Goal: Transaction & Acquisition: Book appointment/travel/reservation

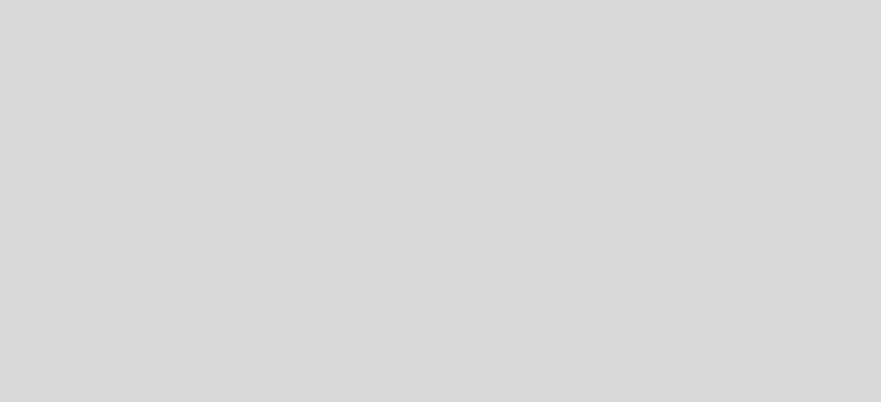
select select "es"
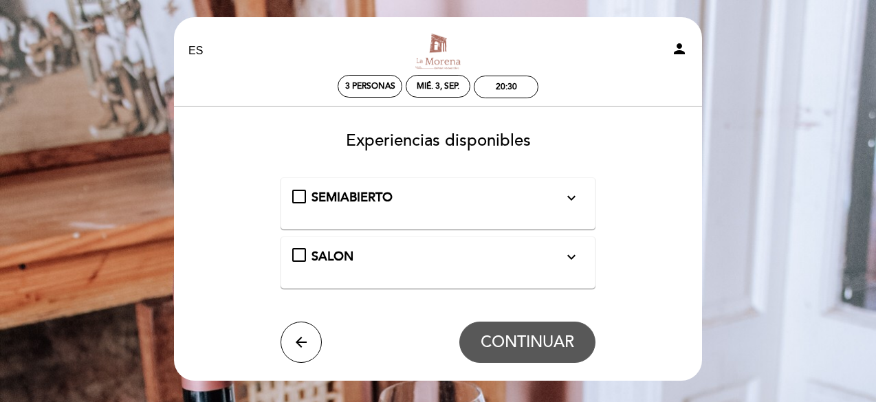
click at [302, 250] on div "SALON expand_more" at bounding box center [438, 257] width 292 height 18
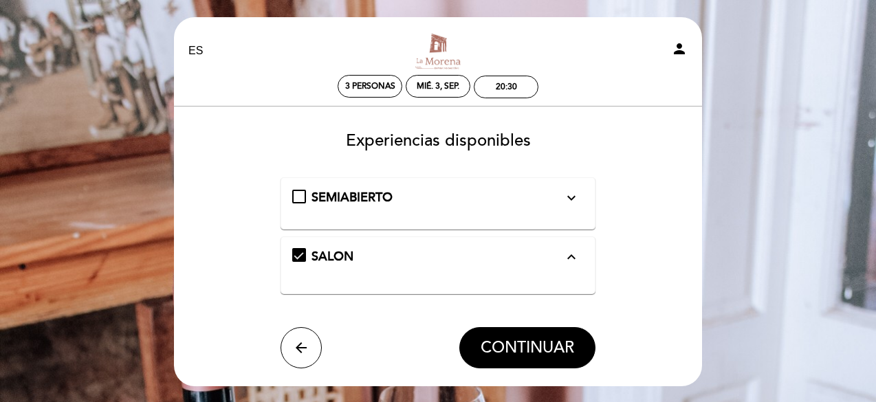
click at [528, 341] on span "CONTINUAR" at bounding box center [528, 347] width 94 height 19
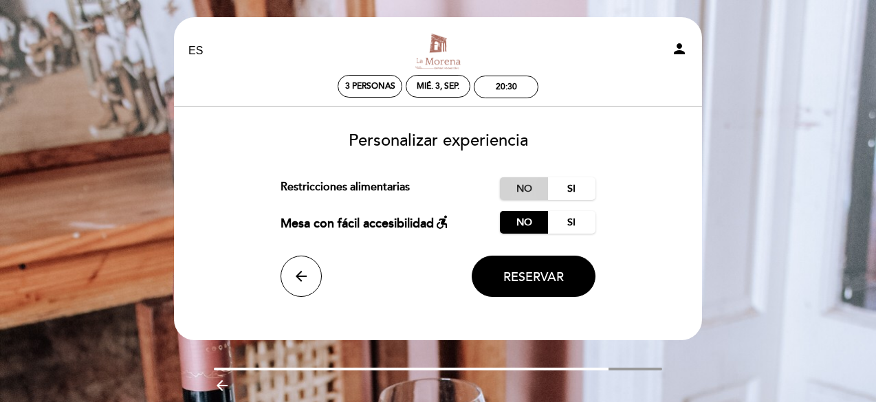
click at [521, 187] on label "No" at bounding box center [524, 188] width 48 height 23
click at [535, 274] on span "Reservar" at bounding box center [534, 277] width 61 height 15
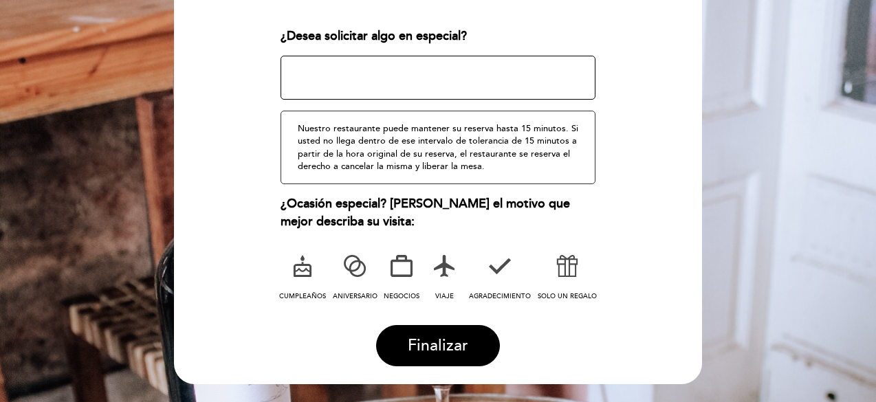
scroll to position [255, 0]
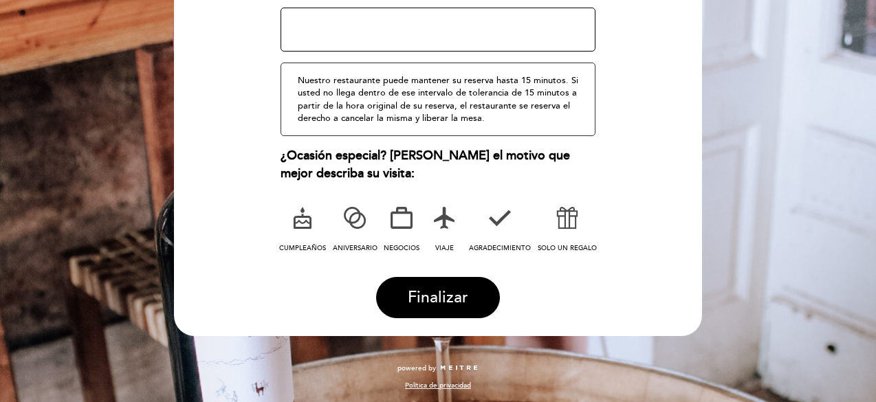
click at [404, 218] on icon at bounding box center [402, 218] width 36 height 36
click at [435, 307] on button "Finalizar" at bounding box center [438, 297] width 124 height 41
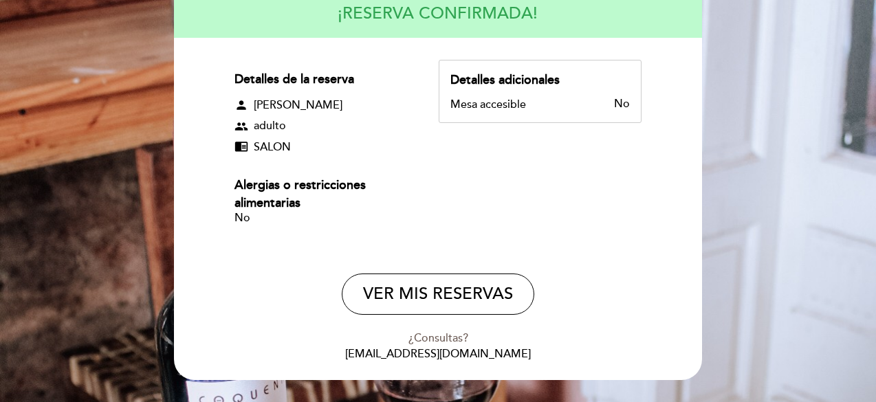
scroll to position [200, 0]
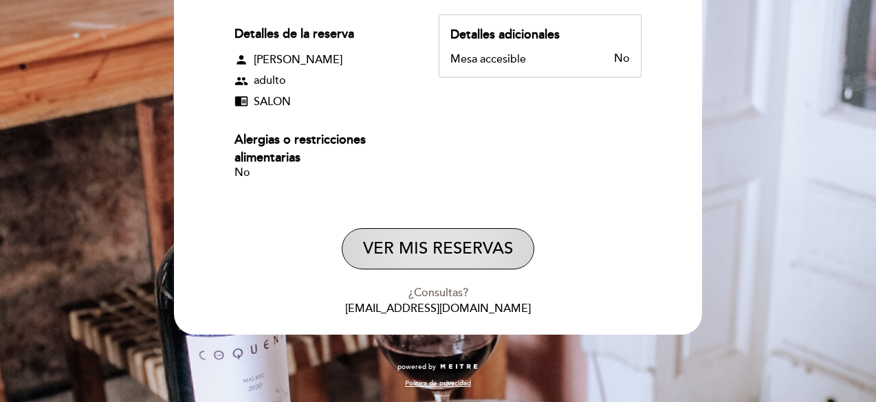
click at [438, 252] on button "VER MIS RESERVAS" at bounding box center [438, 248] width 193 height 41
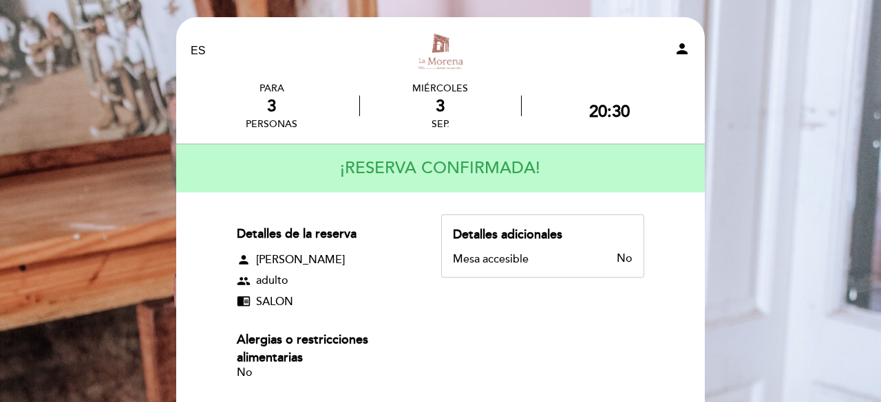
select select "es"
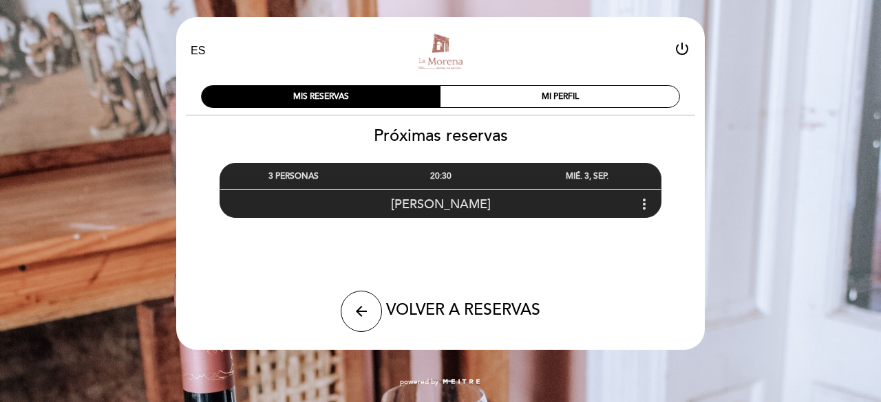
click at [647, 206] on icon "more_vert" at bounding box center [644, 204] width 17 height 17
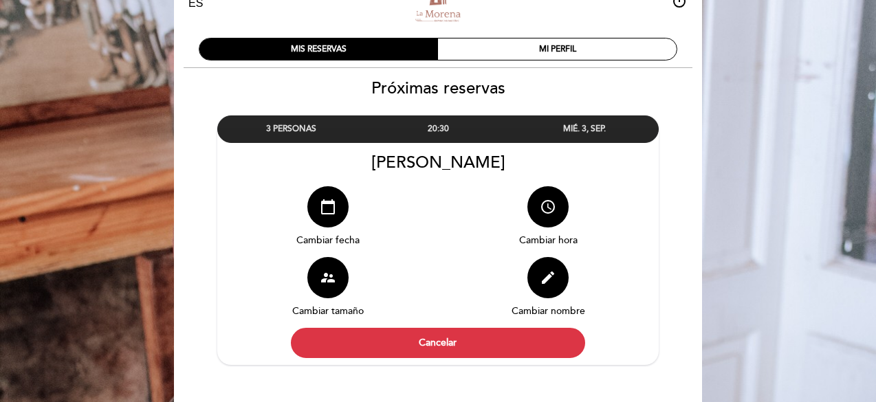
scroll to position [69, 0]
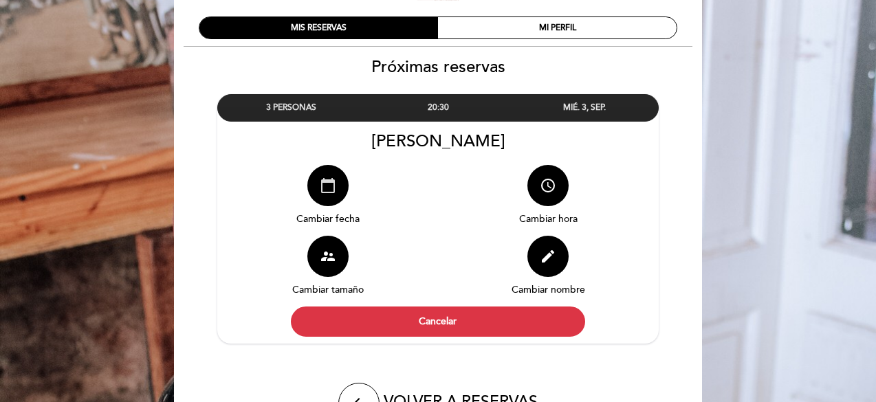
click at [315, 196] on button "calendar_today" at bounding box center [328, 185] width 41 height 41
select select "es"
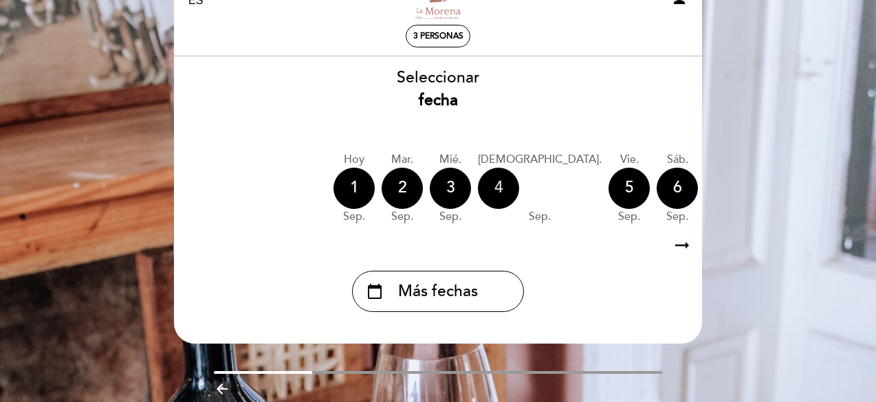
scroll to position [106, 0]
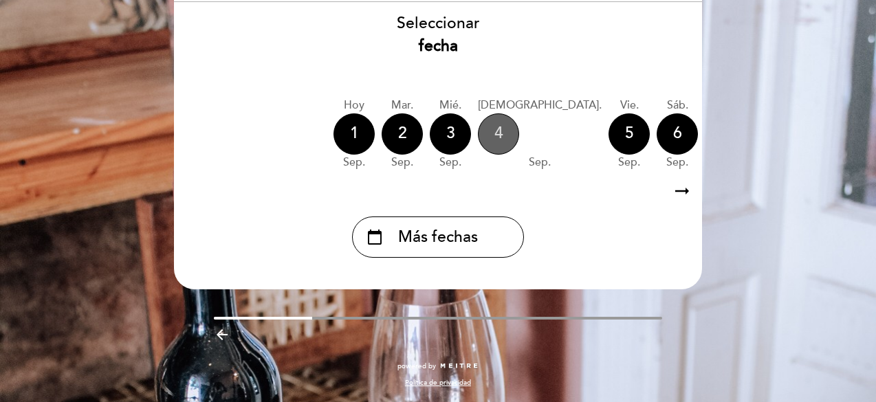
click at [510, 131] on div "4" at bounding box center [498, 134] width 41 height 41
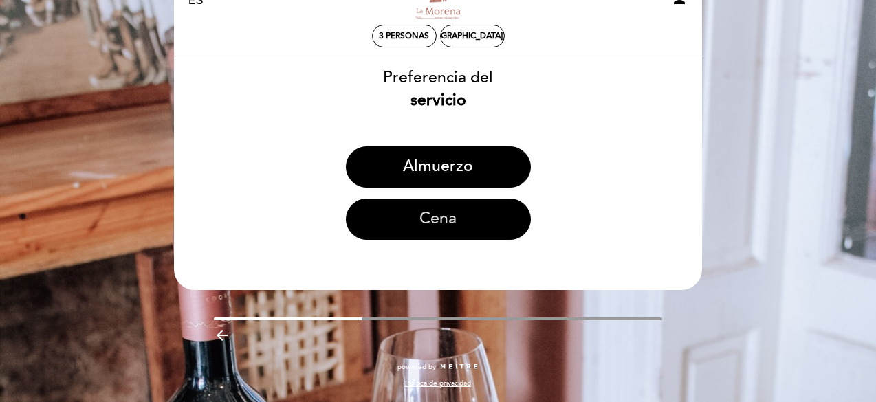
click at [446, 219] on button "Cena" at bounding box center [438, 219] width 185 height 41
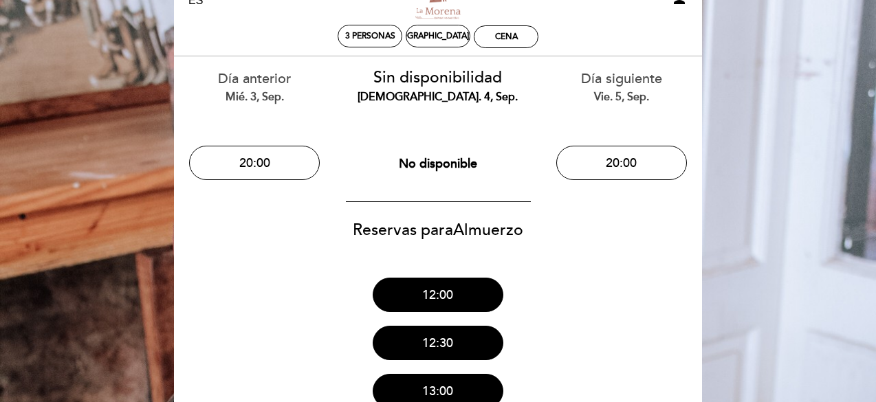
click at [442, 156] on span "No disponible" at bounding box center [438, 163] width 78 height 15
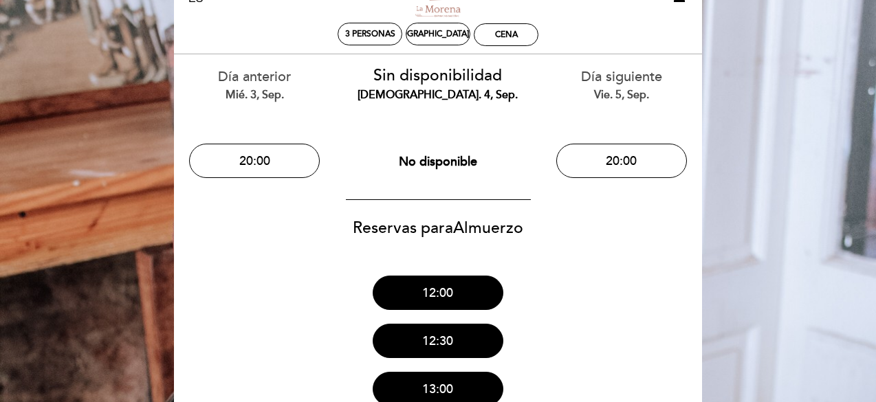
scroll to position [0, 0]
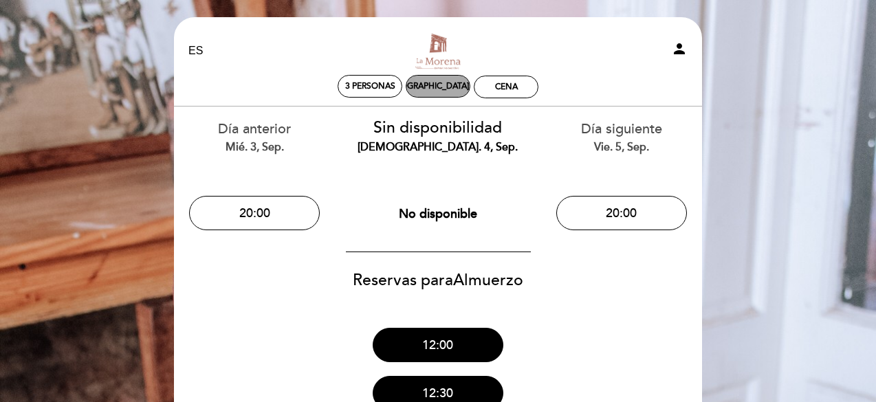
click at [455, 91] on div "[DEMOGRAPHIC_DATA]. 4, sep." at bounding box center [439, 86] width 118 height 10
select select "? undefined:undefined ?"
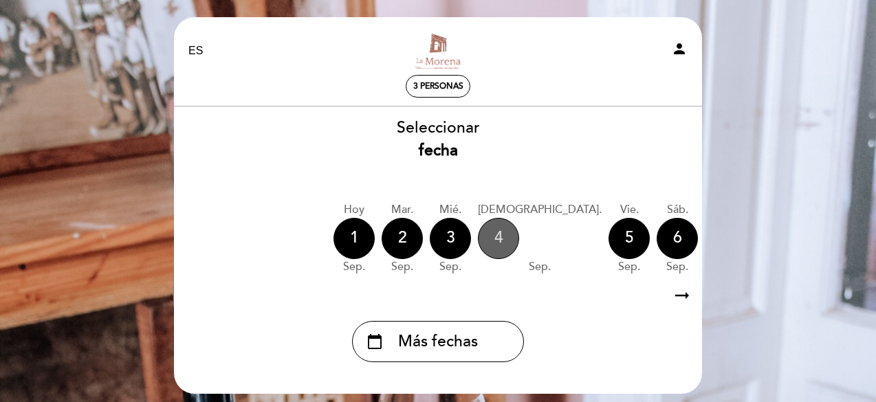
click at [499, 240] on div "4" at bounding box center [498, 238] width 41 height 41
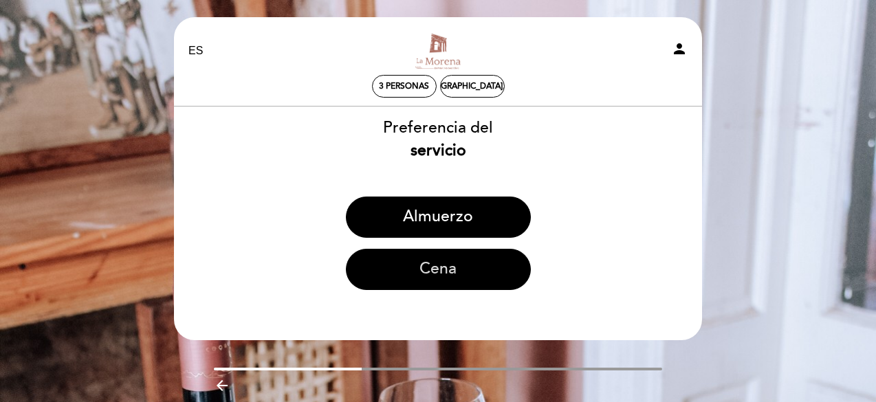
click at [477, 274] on button "Cena" at bounding box center [438, 269] width 185 height 41
